Goal: Task Accomplishment & Management: Use online tool/utility

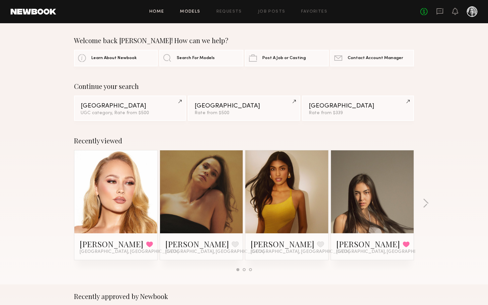
click at [196, 13] on link "Models" at bounding box center [190, 12] width 20 height 4
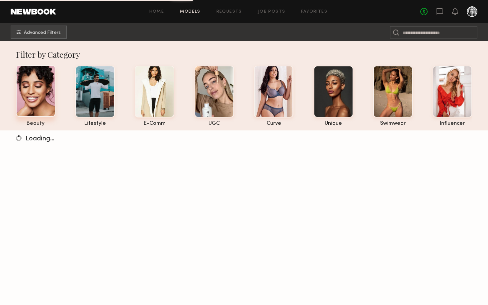
click at [43, 97] on div at bounding box center [36, 91] width 40 height 52
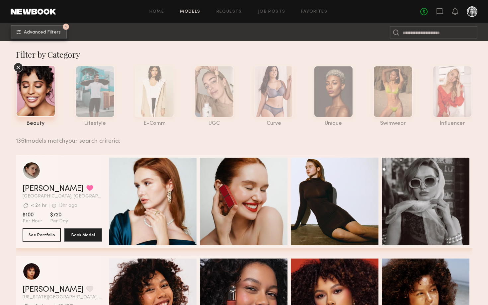
click at [53, 33] on span "Advanced Filters" at bounding box center [42, 32] width 37 height 5
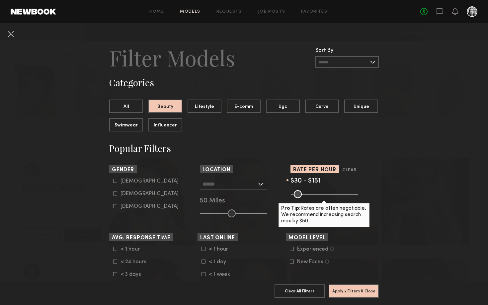
drag, startPoint x: 356, startPoint y: 195, endPoint x: 311, endPoint y: 195, distance: 45.5
type input "***"
click at [311, 194] on input "range" at bounding box center [324, 194] width 67 height 8
click at [218, 185] on input "text" at bounding box center [230, 183] width 54 height 11
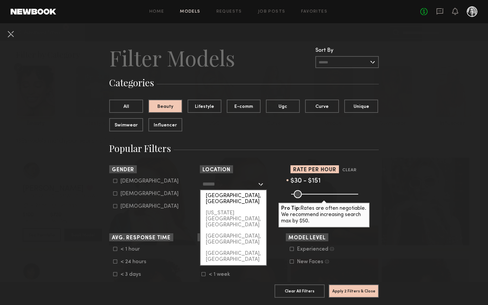
click at [219, 191] on div "[GEOGRAPHIC_DATA], [GEOGRAPHIC_DATA]" at bounding box center [234, 198] width 66 height 17
type input "**********"
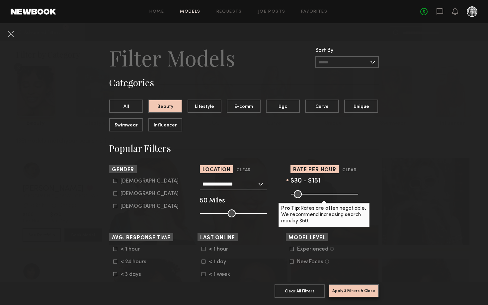
click at [353, 289] on button "Apply 3 Filters & Close" at bounding box center [354, 290] width 50 height 13
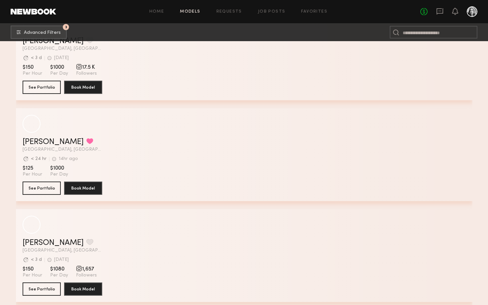
scroll to position [4185, 0]
